Goal: Transaction & Acquisition: Purchase product/service

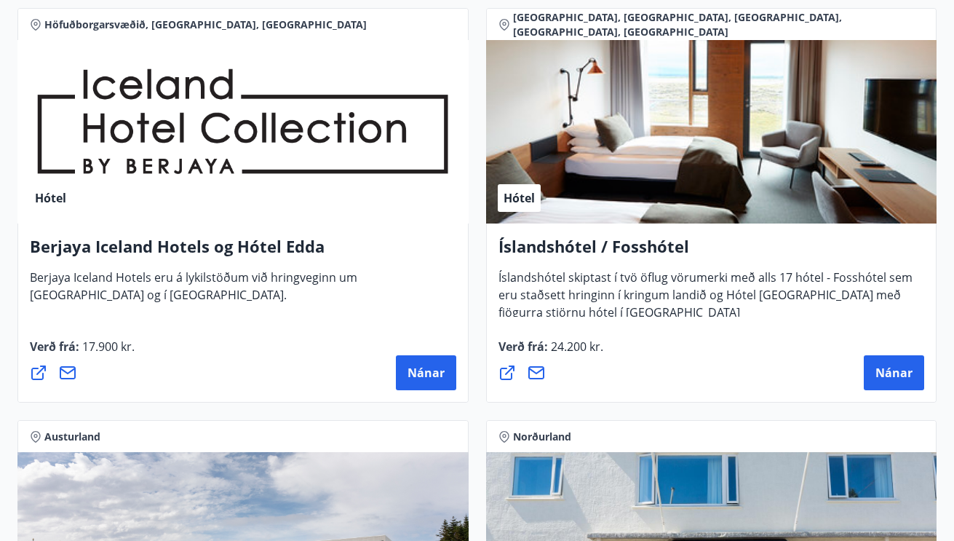
scroll to position [2733, 0]
click at [899, 370] on span "Nánar" at bounding box center [893, 373] width 37 height 16
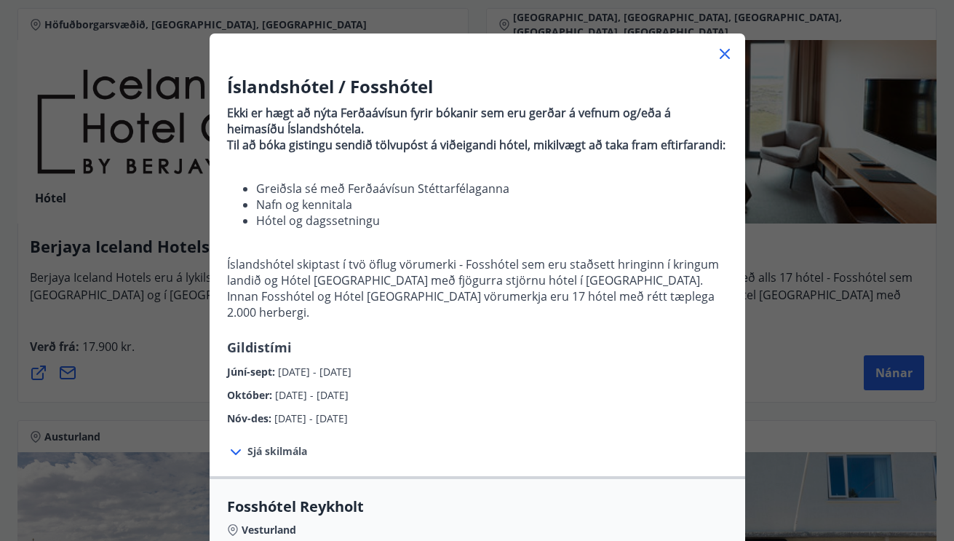
scroll to position [57, 0]
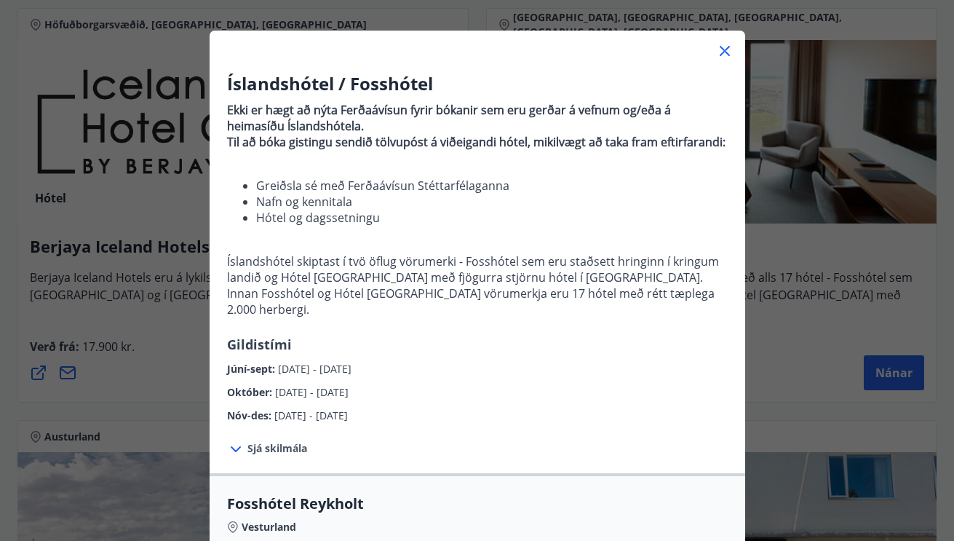
click at [233, 447] on icon at bounding box center [235, 448] width 17 height 17
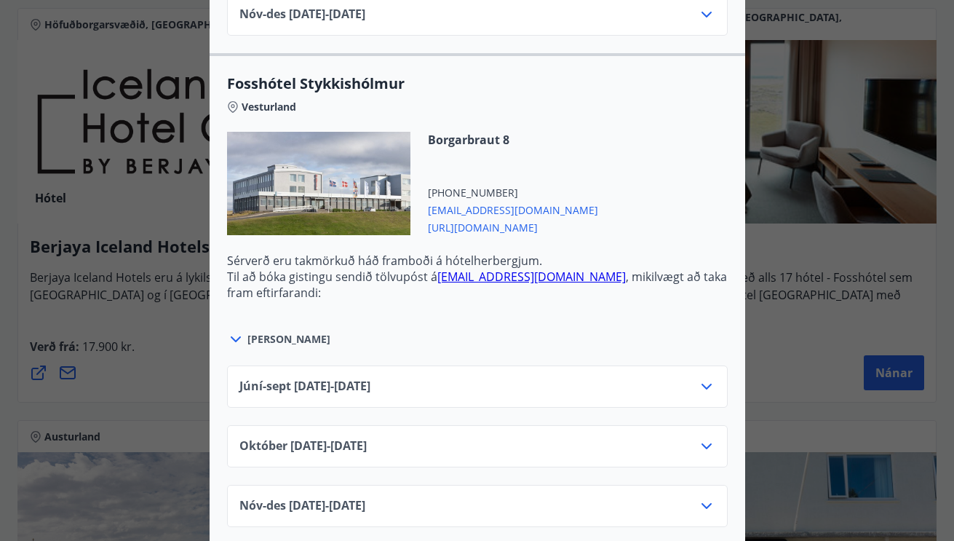
scroll to position [1111, 0]
click at [233, 333] on icon at bounding box center [235, 339] width 17 height 17
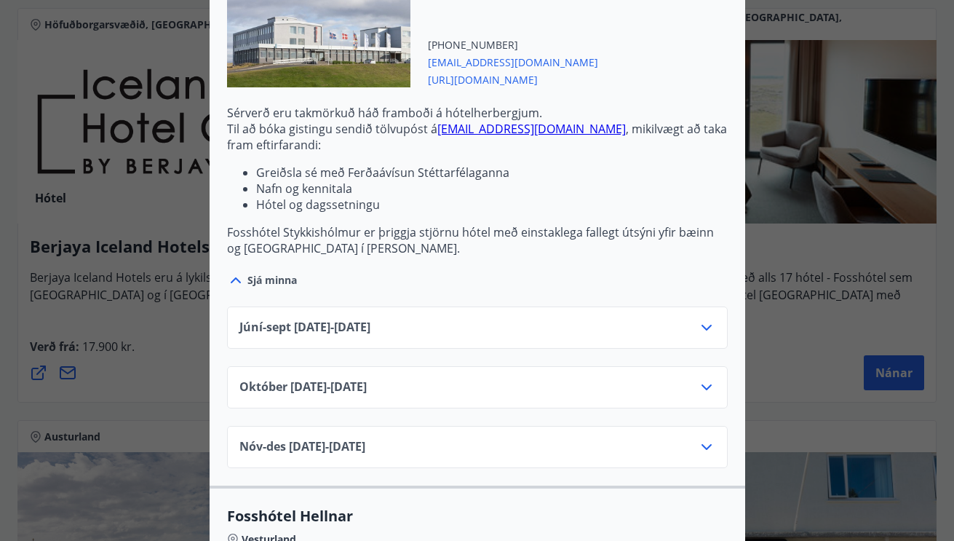
scroll to position [1262, 0]
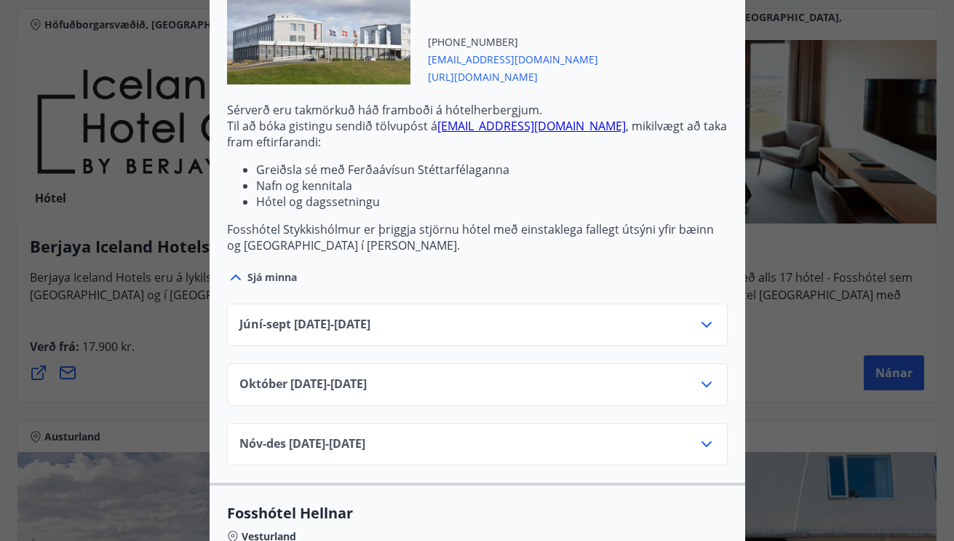
click at [707, 321] on icon at bounding box center [706, 324] width 17 height 17
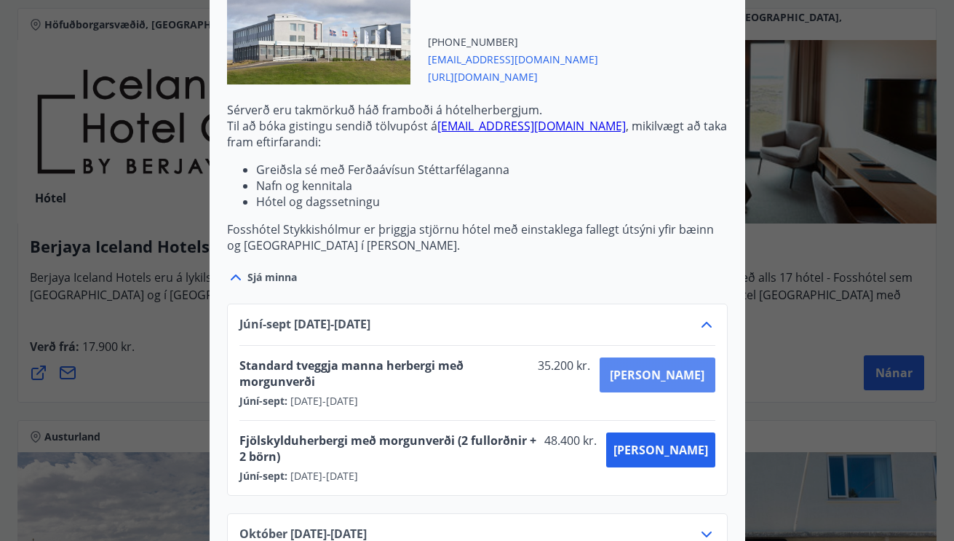
click at [690, 373] on span "[PERSON_NAME]" at bounding box center [657, 375] width 95 height 16
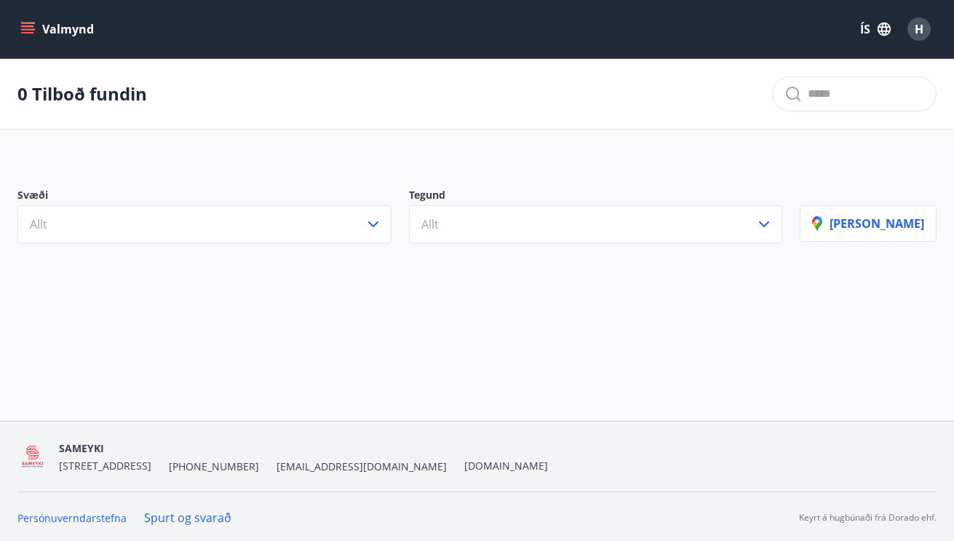
scroll to position [2, 0]
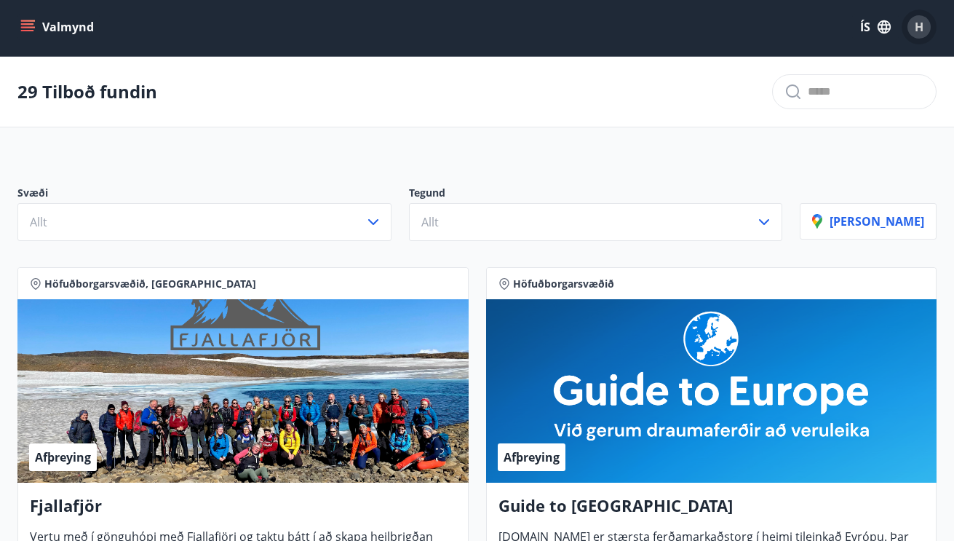
click at [918, 24] on span "H" at bounding box center [919, 27] width 9 height 16
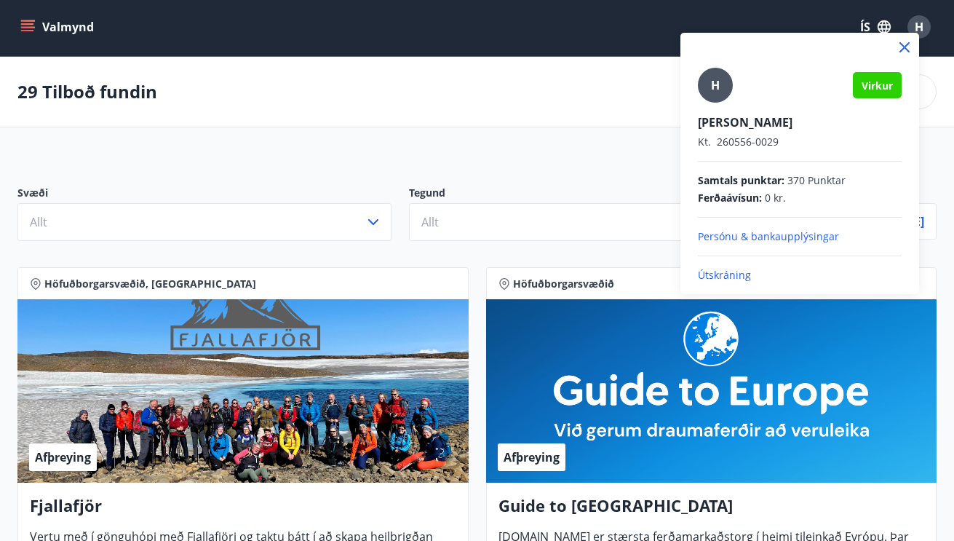
click at [715, 274] on p "Útskráning" at bounding box center [800, 275] width 204 height 15
